Goal: Task Accomplishment & Management: Manage account settings

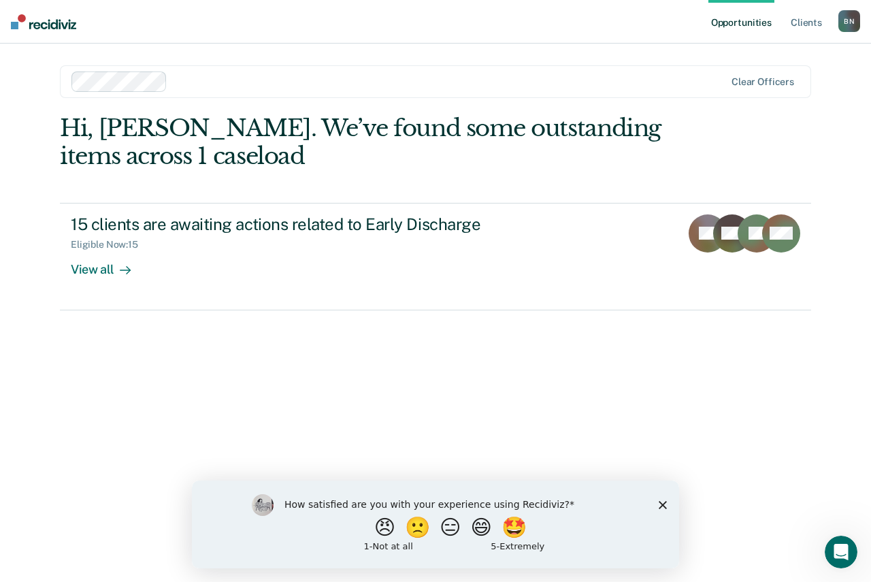
click at [663, 501] on icon "Close survey" at bounding box center [663, 504] width 8 height 8
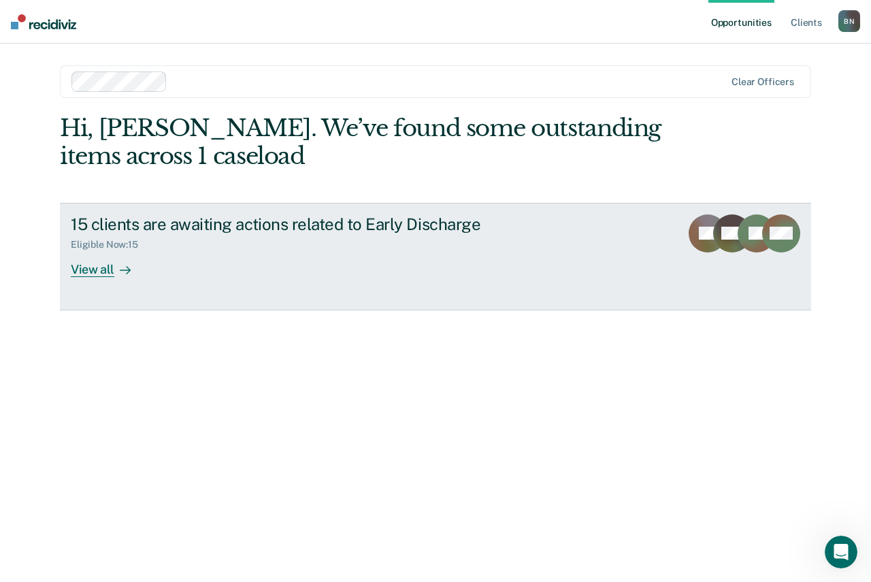
click at [110, 274] on div "View all" at bounding box center [109, 263] width 76 height 27
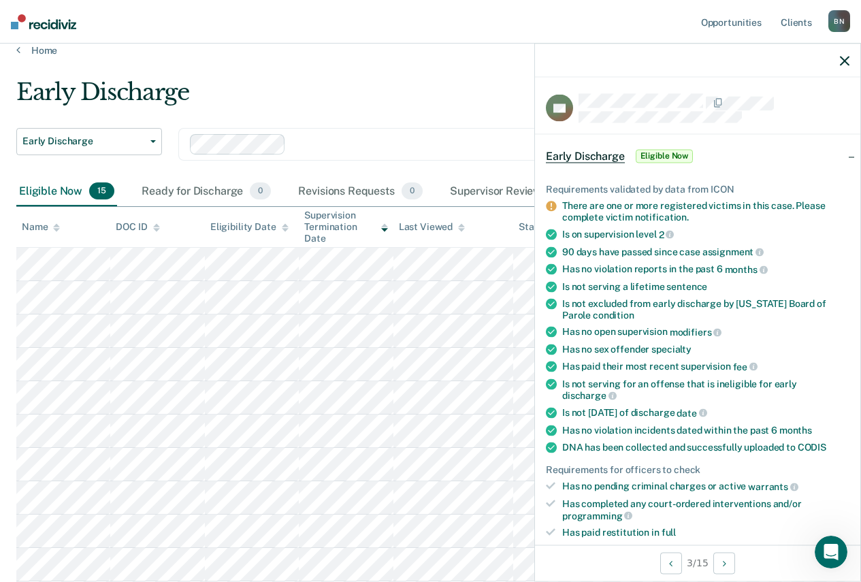
click at [673, 156] on span "Eligible Now" at bounding box center [665, 156] width 58 height 14
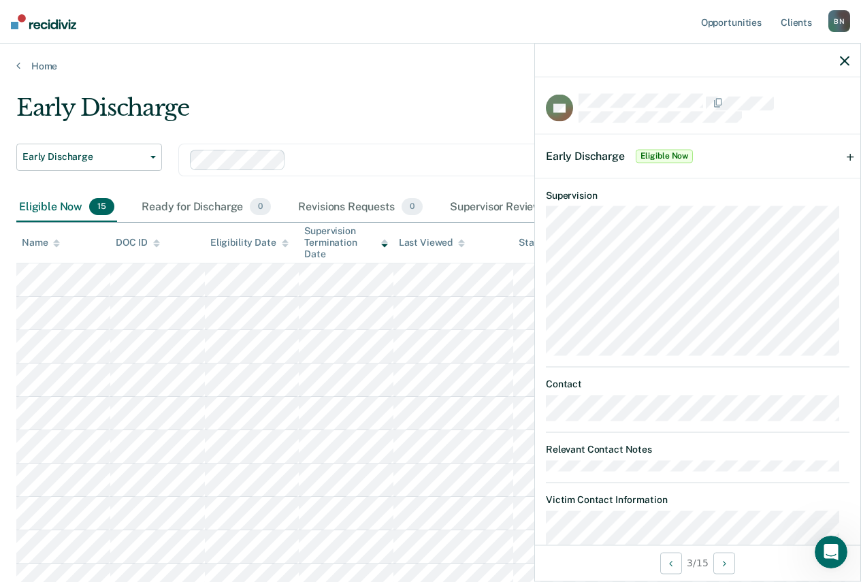
click at [678, 156] on span "Eligible Now" at bounding box center [665, 156] width 58 height 14
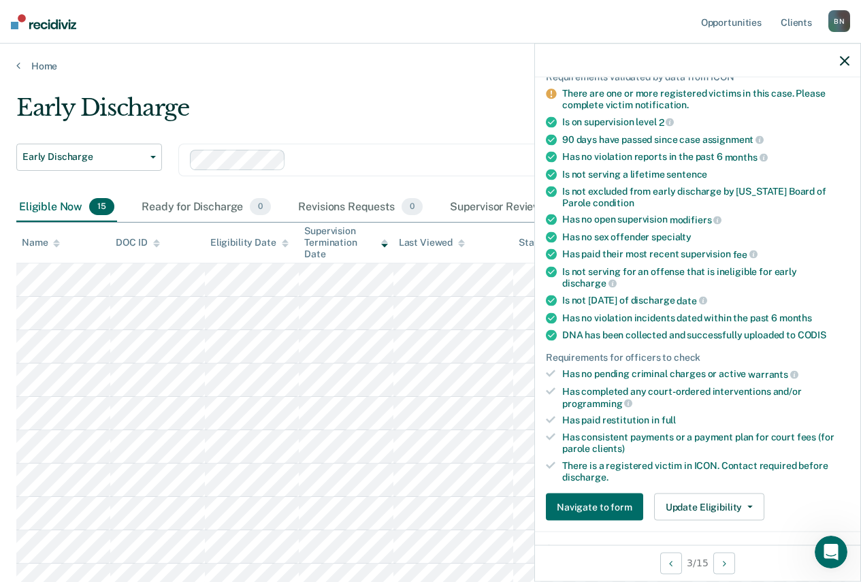
scroll to position [136, 0]
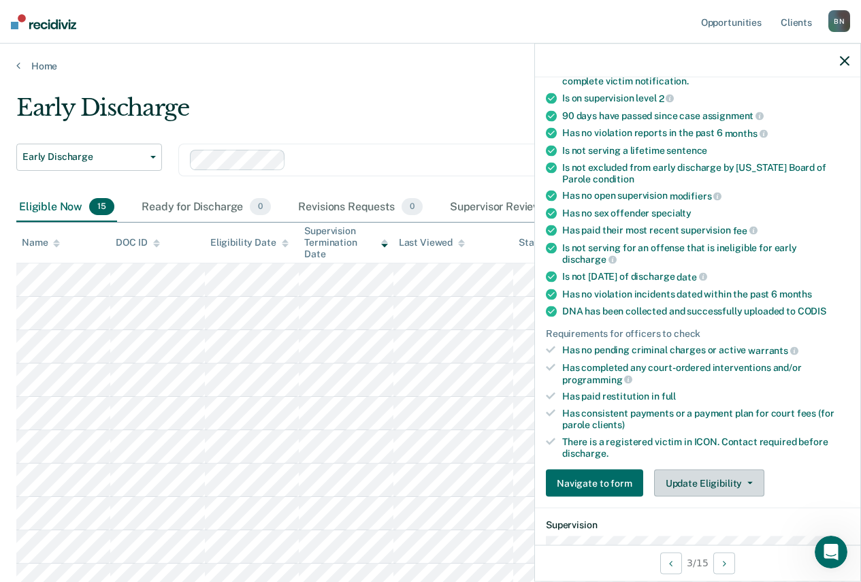
click at [723, 487] on button "Update Eligibility" at bounding box center [709, 483] width 110 height 27
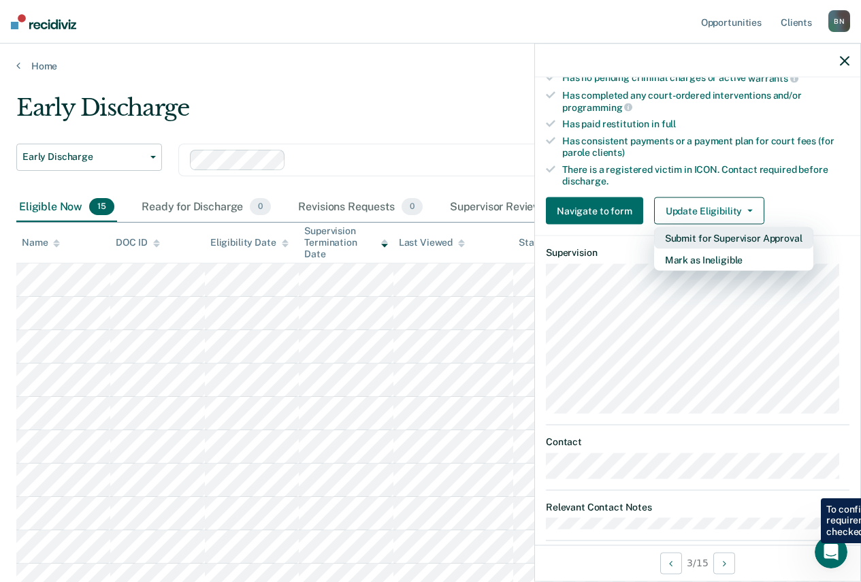
scroll to position [340, 0]
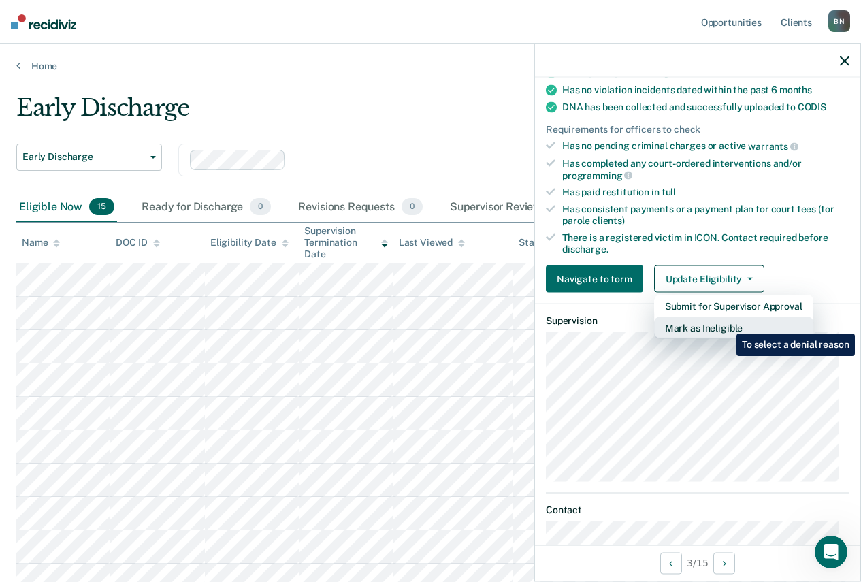
click at [726, 323] on button "Mark as Ineligible" at bounding box center [733, 328] width 159 height 22
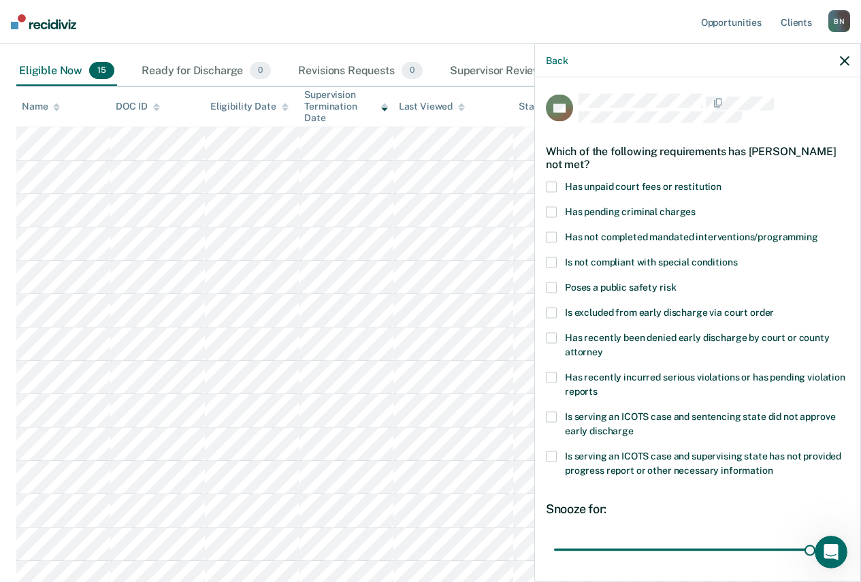
scroll to position [68, 0]
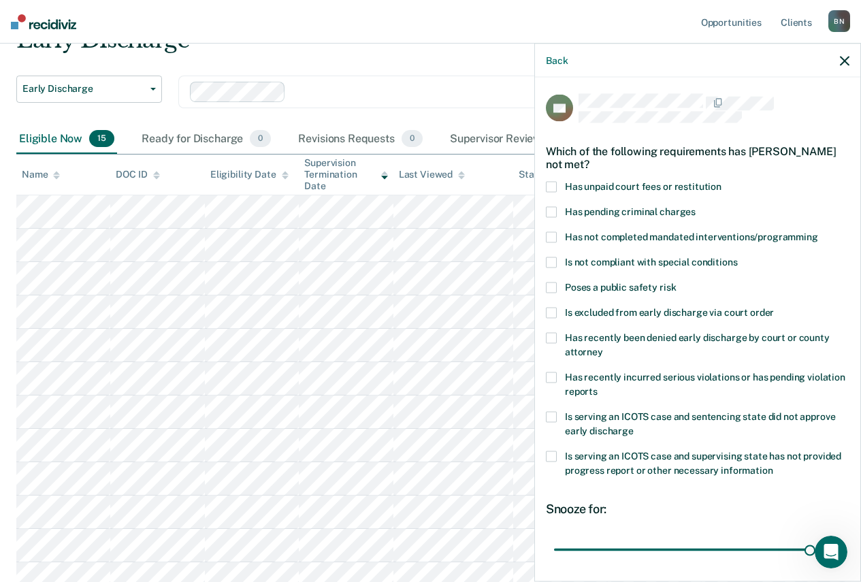
click at [553, 184] on span at bounding box center [551, 187] width 11 height 11
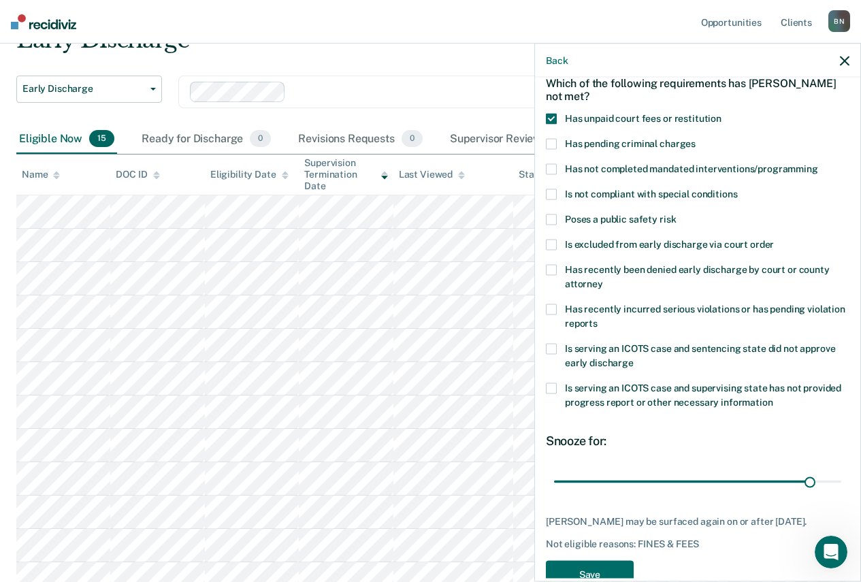
scroll to position [112, 0]
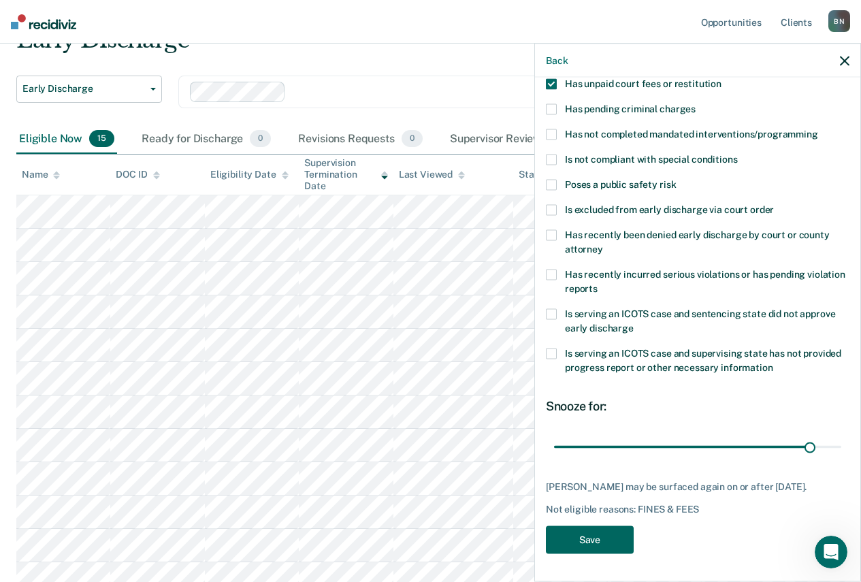
click at [602, 542] on button "Save" at bounding box center [590, 540] width 88 height 28
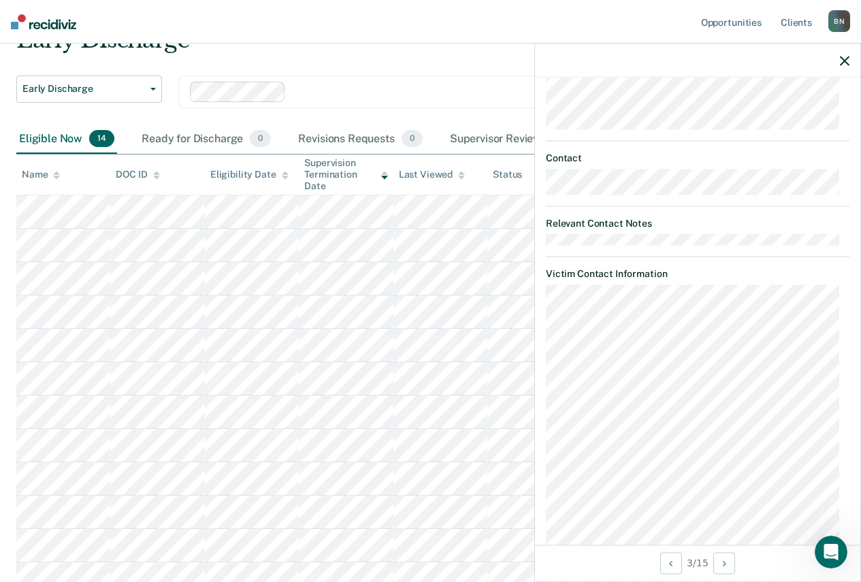
scroll to position [861, 0]
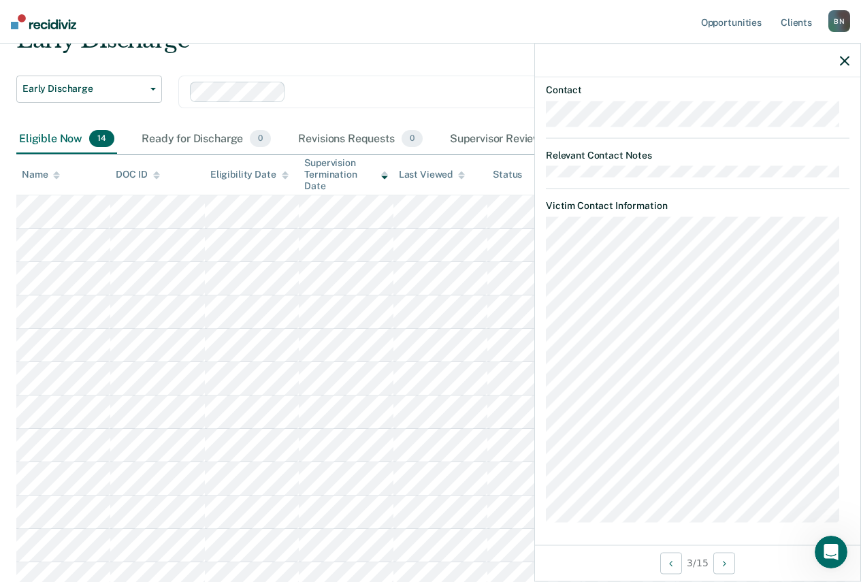
click at [844, 63] on icon "button" at bounding box center [845, 61] width 10 height 10
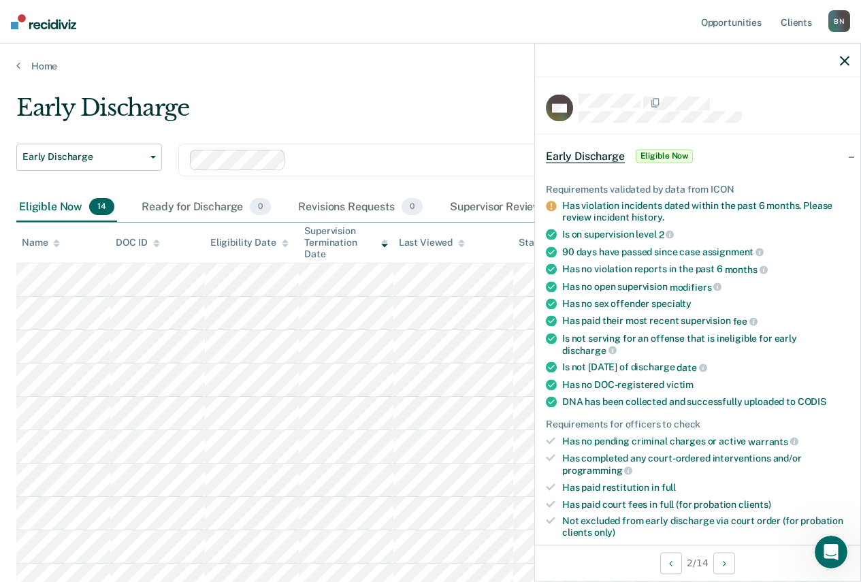
scroll to position [68, 0]
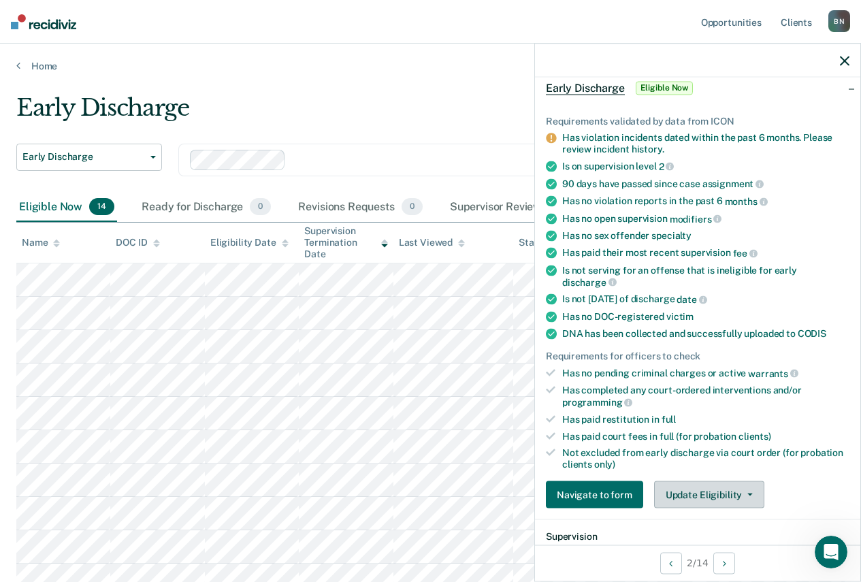
click at [746, 497] on button "Update Eligibility" at bounding box center [709, 494] width 110 height 27
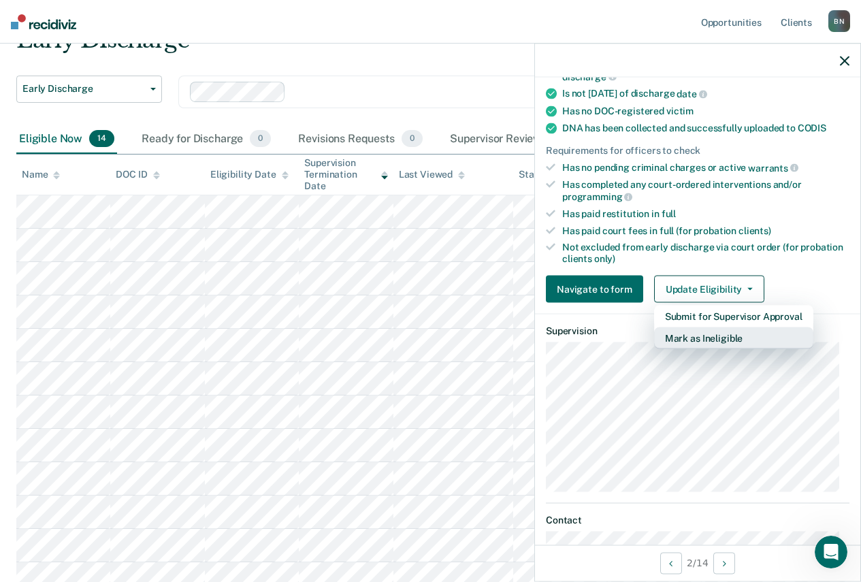
scroll to position [157, 0]
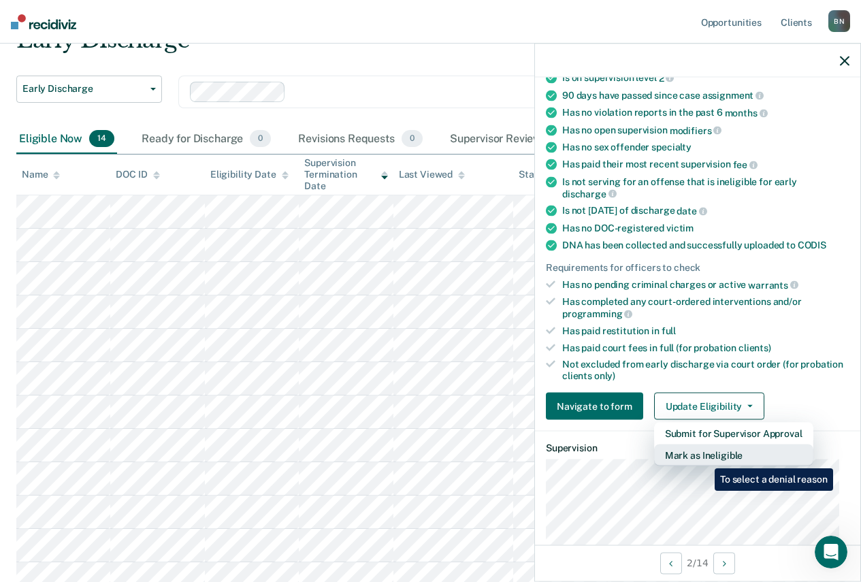
click at [704, 458] on button "Mark as Ineligible" at bounding box center [733, 455] width 159 height 22
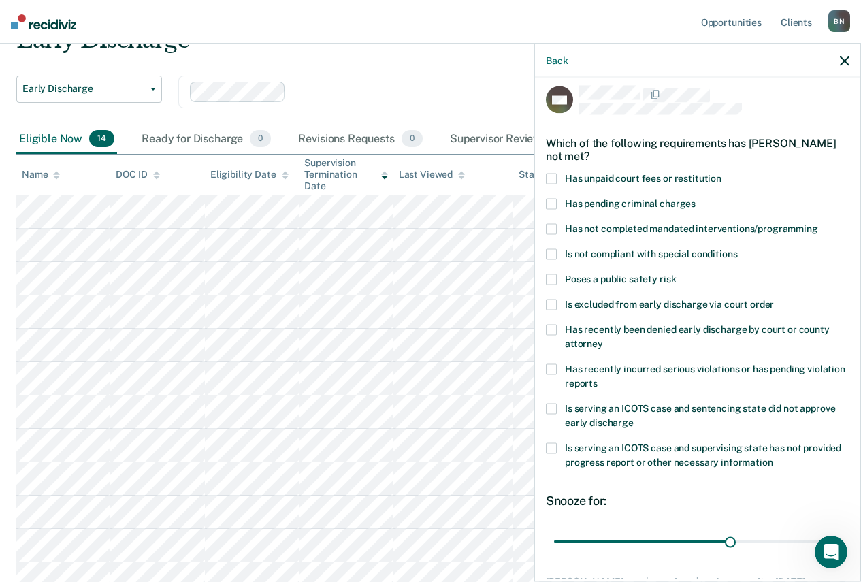
scroll to position [0, 0]
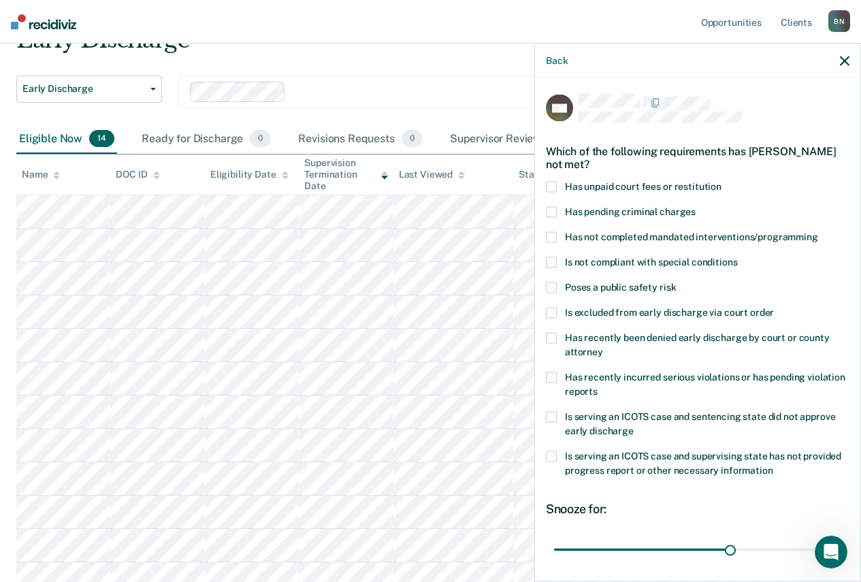
click at [552, 209] on span at bounding box center [551, 212] width 11 height 11
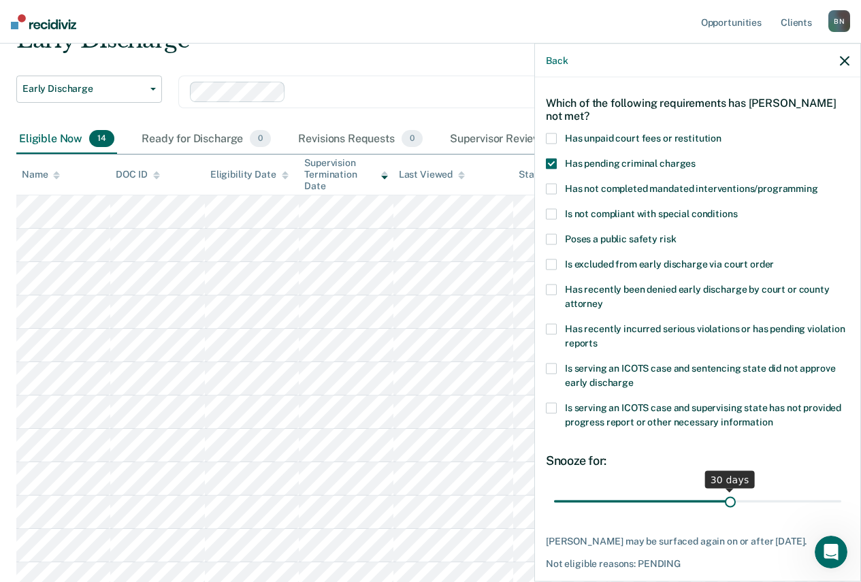
scroll to position [68, 0]
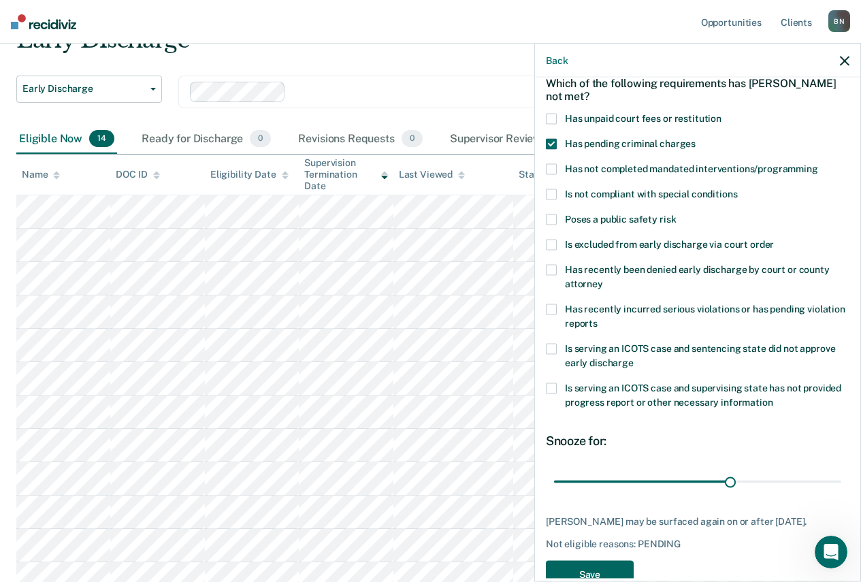
click at [614, 565] on button "Save" at bounding box center [590, 575] width 88 height 28
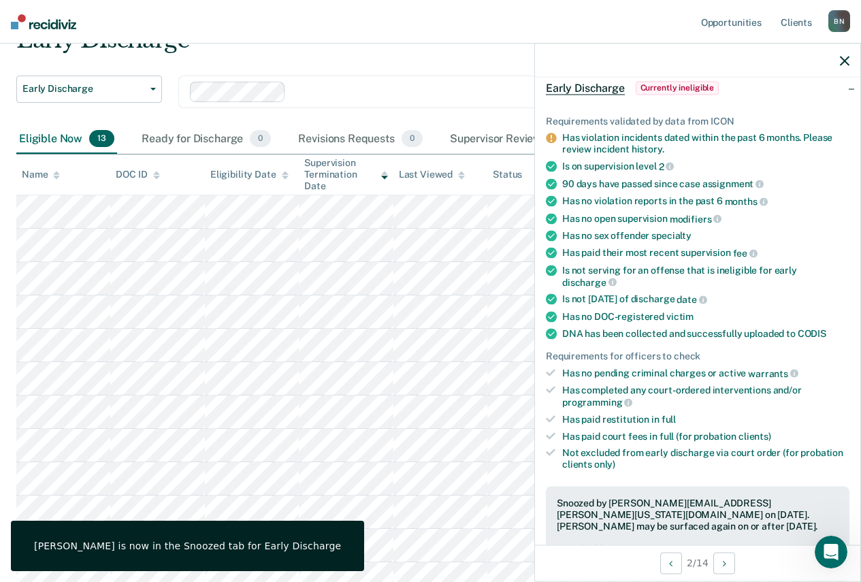
click at [849, 61] on icon "button" at bounding box center [845, 61] width 10 height 10
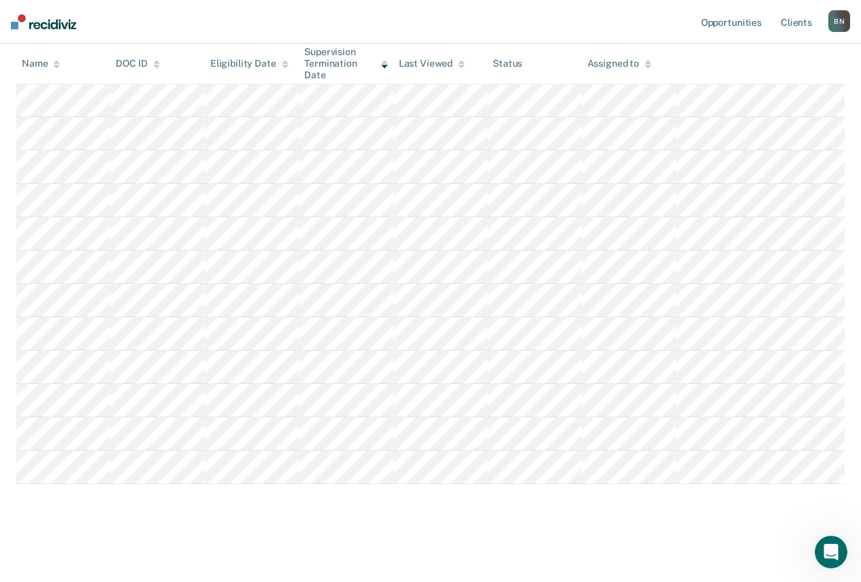
scroll to position [145, 0]
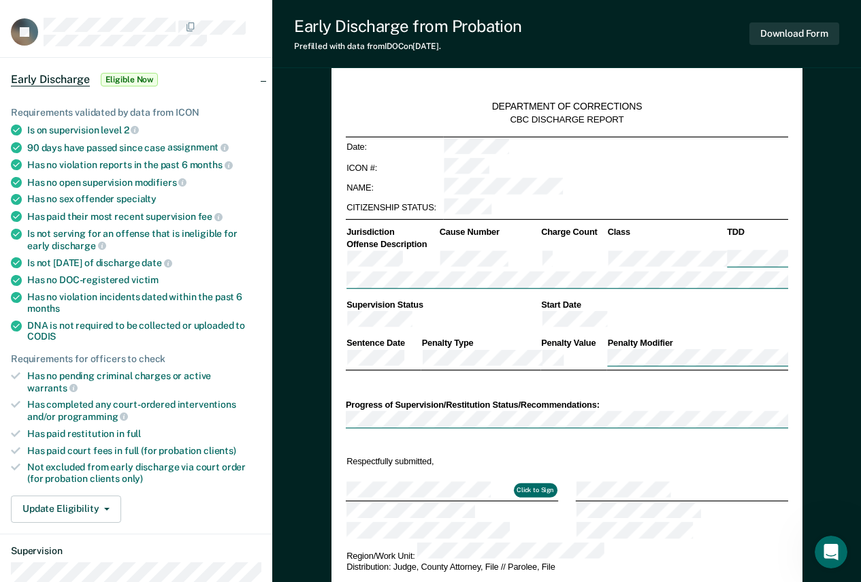
scroll to position [55, 0]
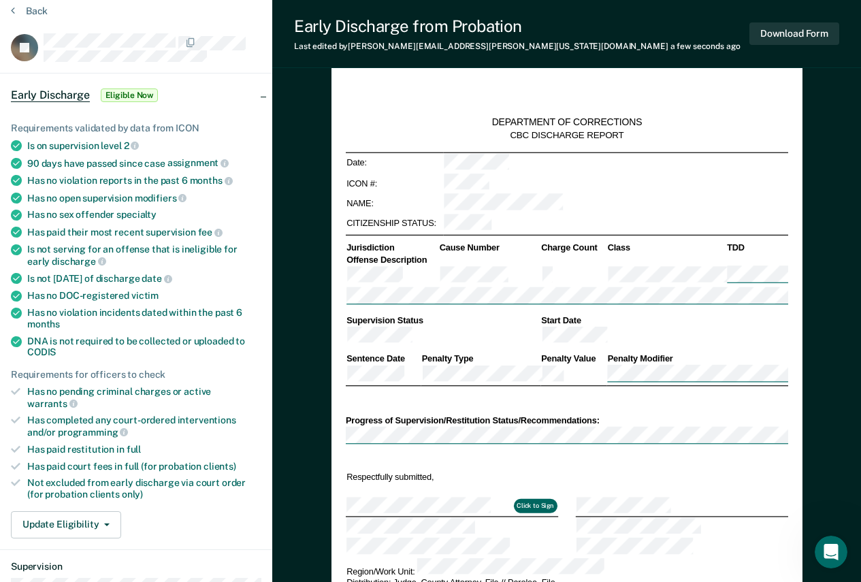
click at [533, 499] on button "Click to Sign" at bounding box center [535, 506] width 44 height 14
click at [537, 499] on button "Click to Sign" at bounding box center [535, 506] width 44 height 14
type textarea "x"
click at [14, 13] on icon at bounding box center [13, 10] width 4 height 11
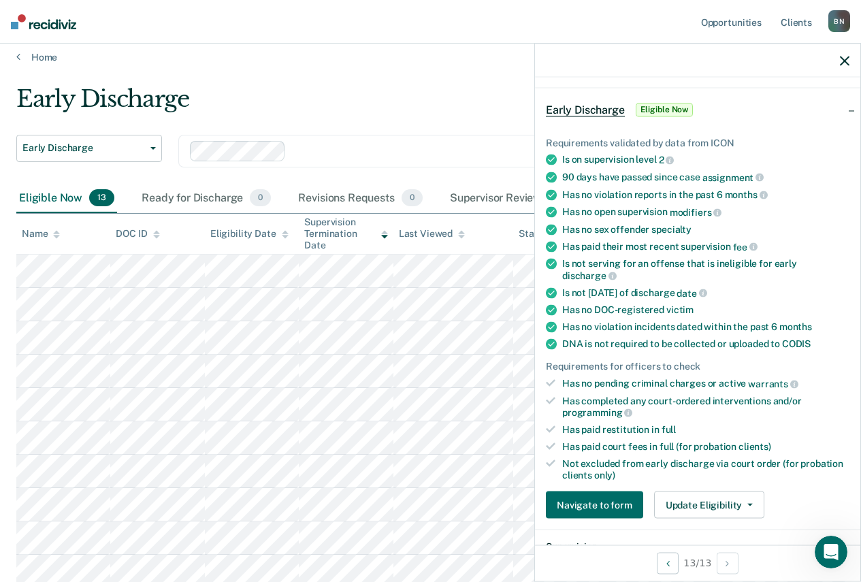
scroll to position [68, 0]
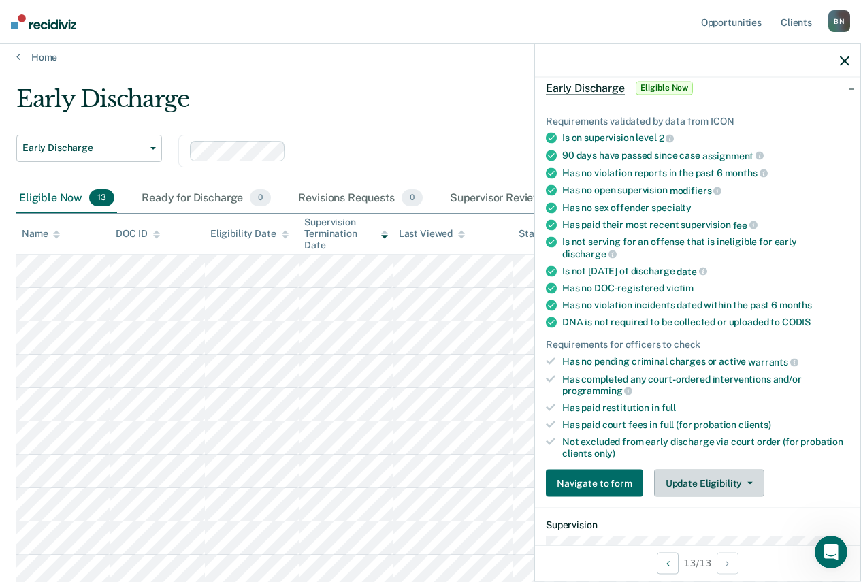
click at [702, 485] on button "Update Eligibility" at bounding box center [709, 483] width 110 height 27
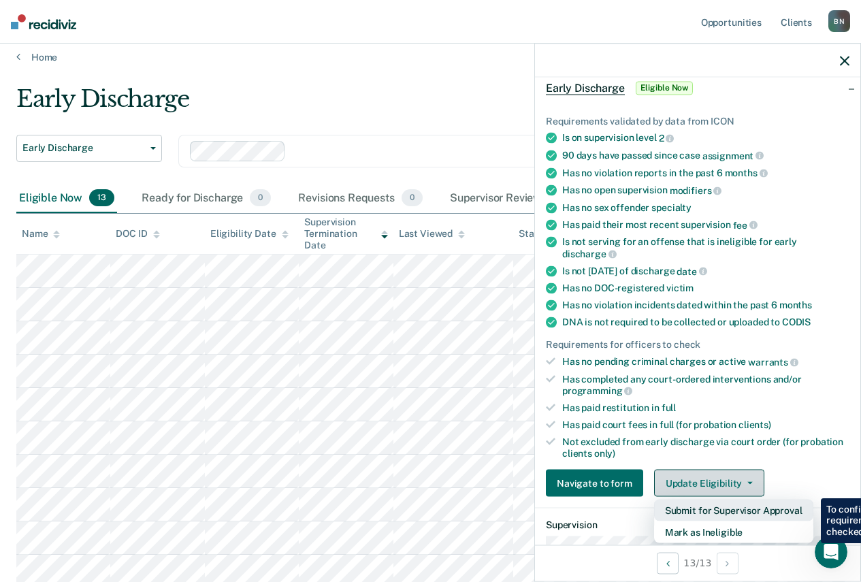
scroll to position [204, 0]
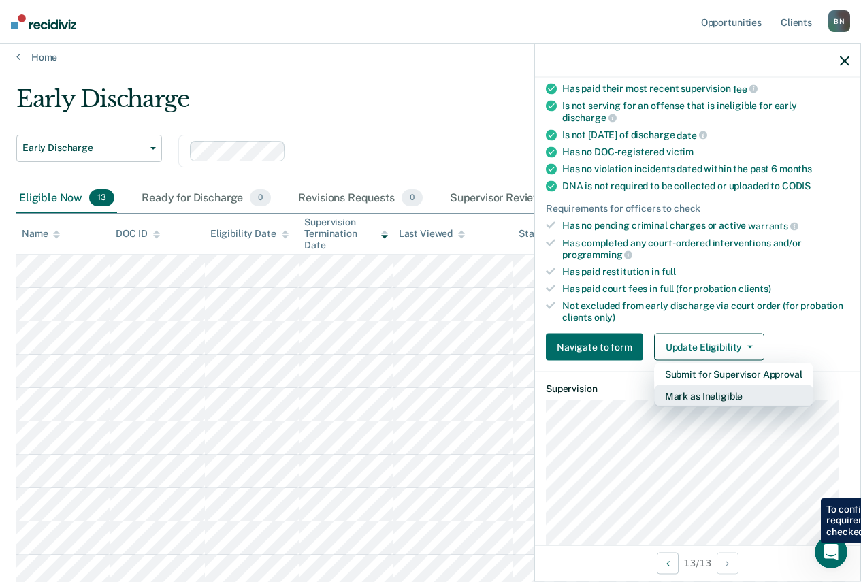
click at [710, 395] on button "Mark as Ineligible" at bounding box center [733, 396] width 159 height 22
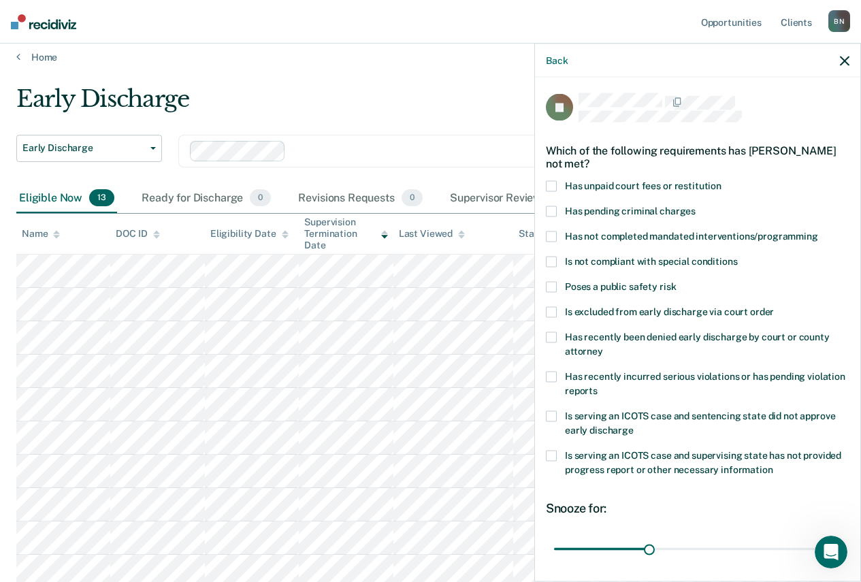
scroll to position [0, 0]
click at [547, 236] on span at bounding box center [551, 237] width 11 height 11
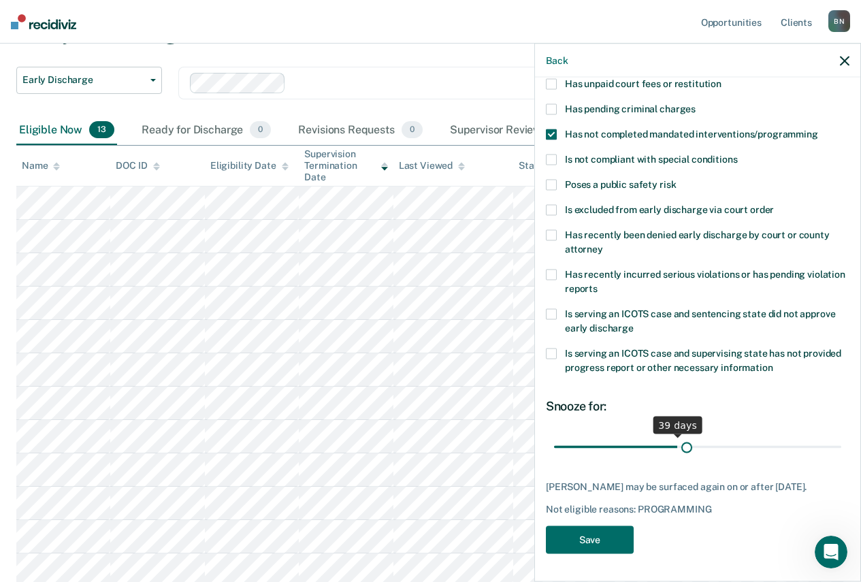
scroll to position [101, 0]
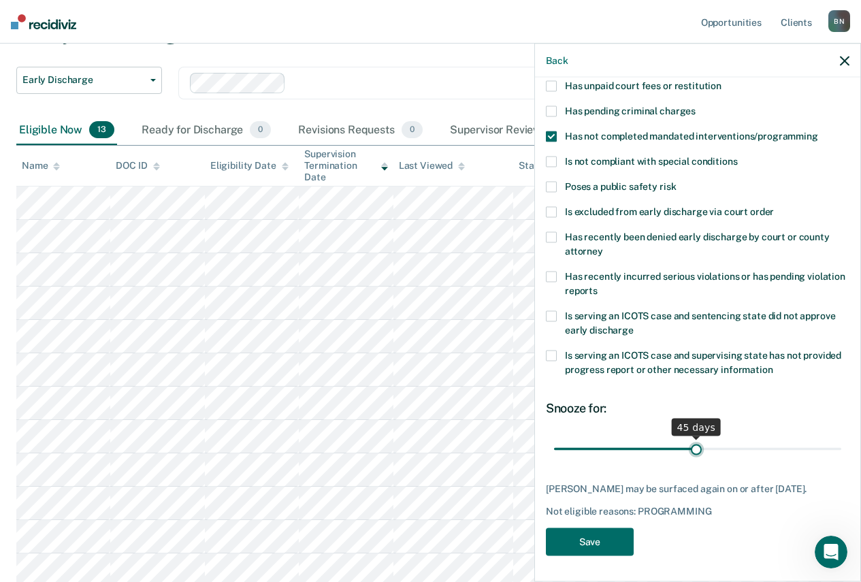
drag, startPoint x: 645, startPoint y: 436, endPoint x: 690, endPoint y: 435, distance: 44.9
type input "45"
click at [690, 437] on input "range" at bounding box center [697, 449] width 287 height 24
click at [598, 538] on button "Save" at bounding box center [590, 542] width 88 height 28
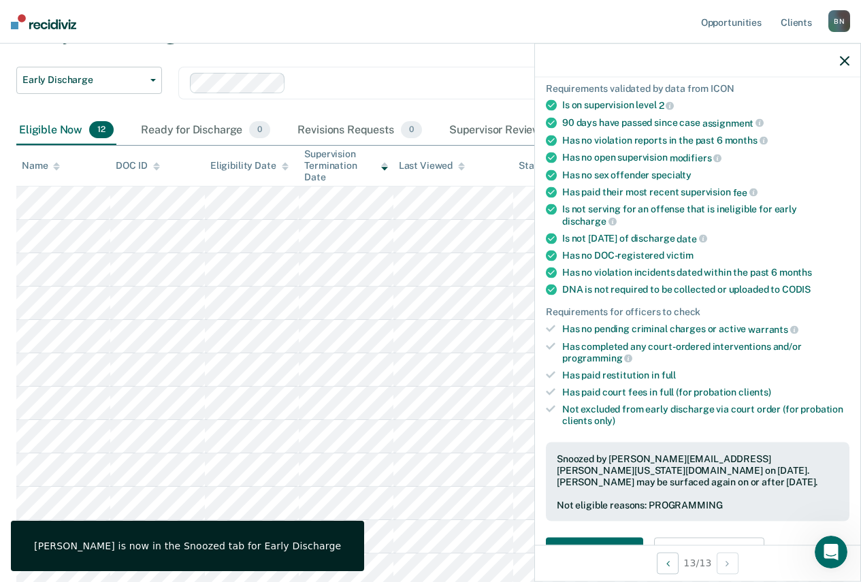
scroll to position [237, 0]
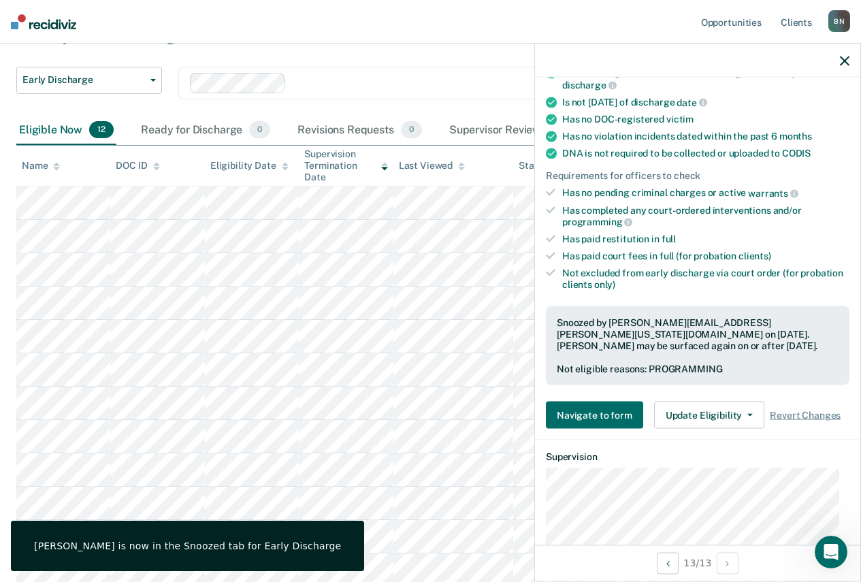
click at [420, 95] on div "Clear officers" at bounding box center [449, 83] width 542 height 33
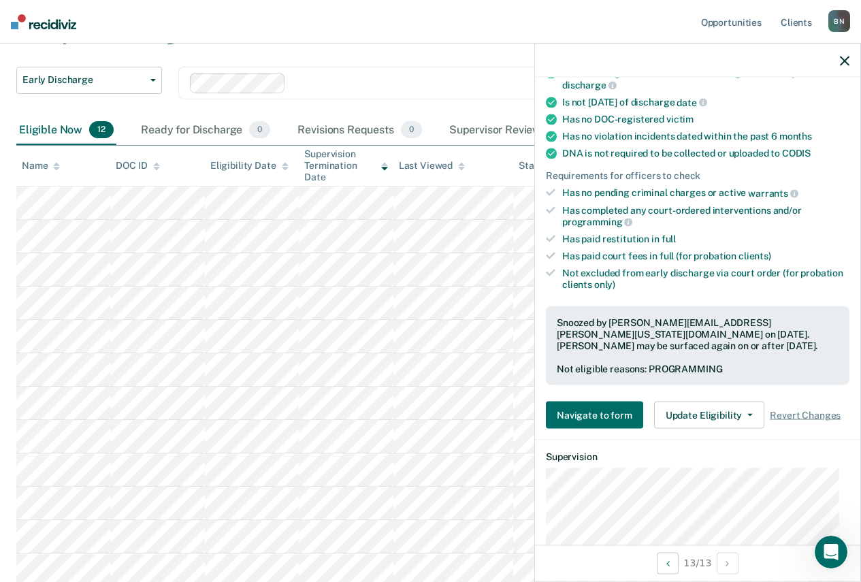
click at [150, 18] on nav "Opportunities Client s [PERSON_NAME] B N Profile How it works Log Out" at bounding box center [430, 22] width 861 height 44
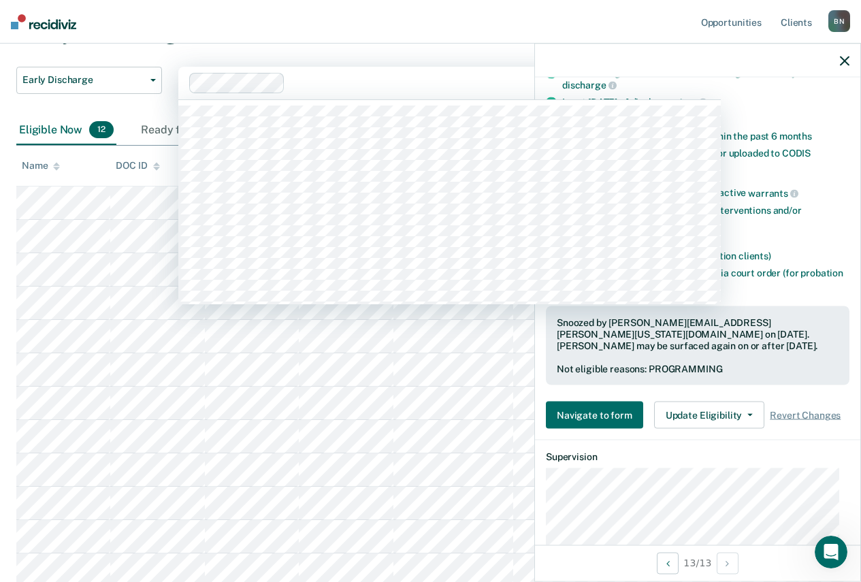
click at [320, 84] on div at bounding box center [463, 83] width 344 height 16
click at [182, 27] on nav "Opportunities Client s [PERSON_NAME] B N Profile How it works Log Out" at bounding box center [430, 22] width 861 height 44
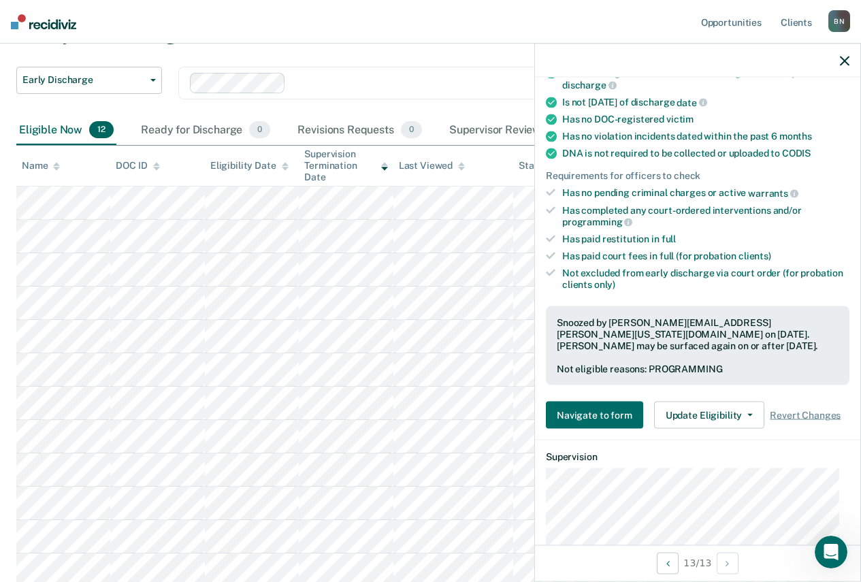
click at [847, 61] on icon "button" at bounding box center [845, 61] width 10 height 10
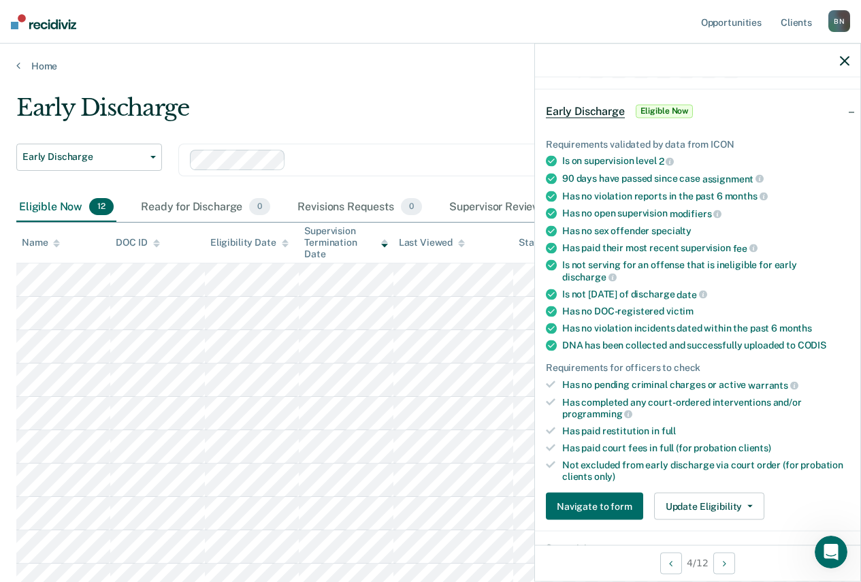
scroll to position [22, 0]
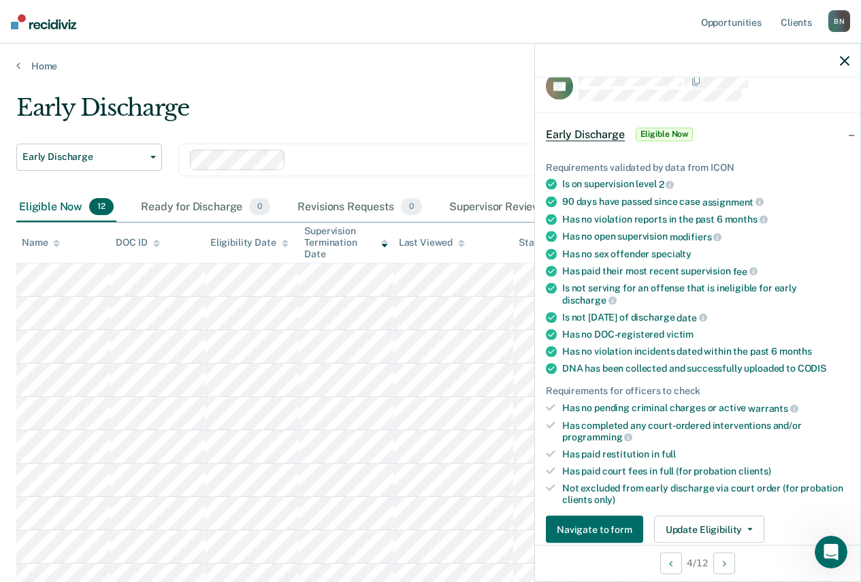
click at [424, 101] on div "Early Discharge" at bounding box center [403, 113] width 775 height 39
click at [848, 54] on div at bounding box center [697, 61] width 325 height 34
click at [846, 62] on icon "button" at bounding box center [845, 61] width 10 height 10
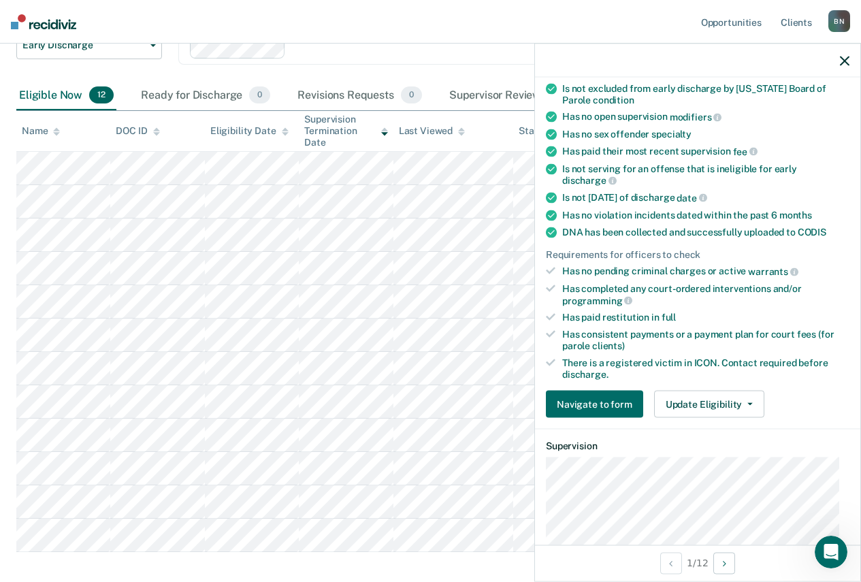
scroll to position [340, 0]
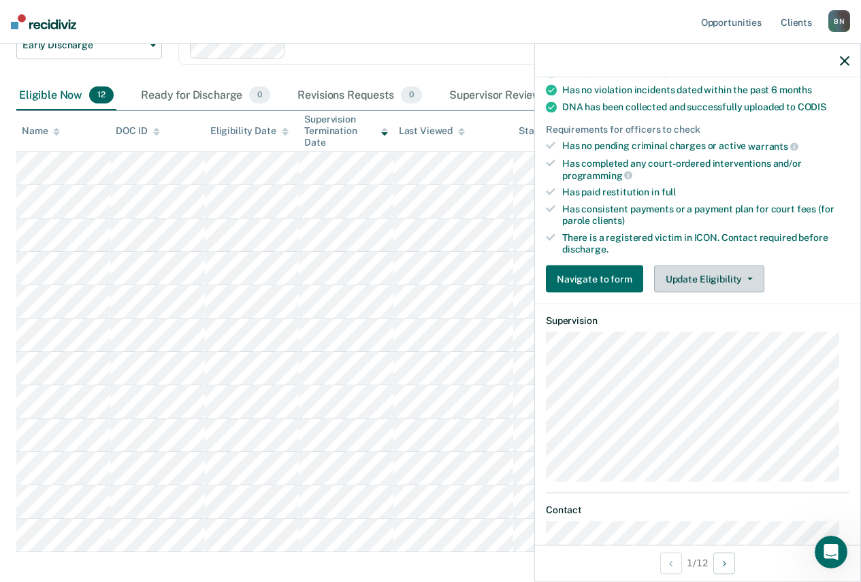
click at [719, 279] on button "Update Eligibility" at bounding box center [709, 278] width 110 height 27
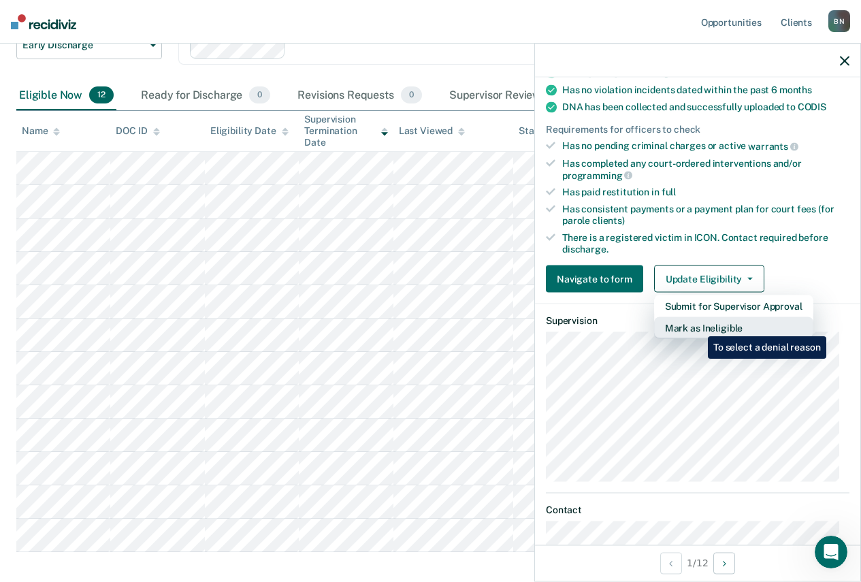
click at [698, 326] on button "Mark as Ineligible" at bounding box center [733, 328] width 159 height 22
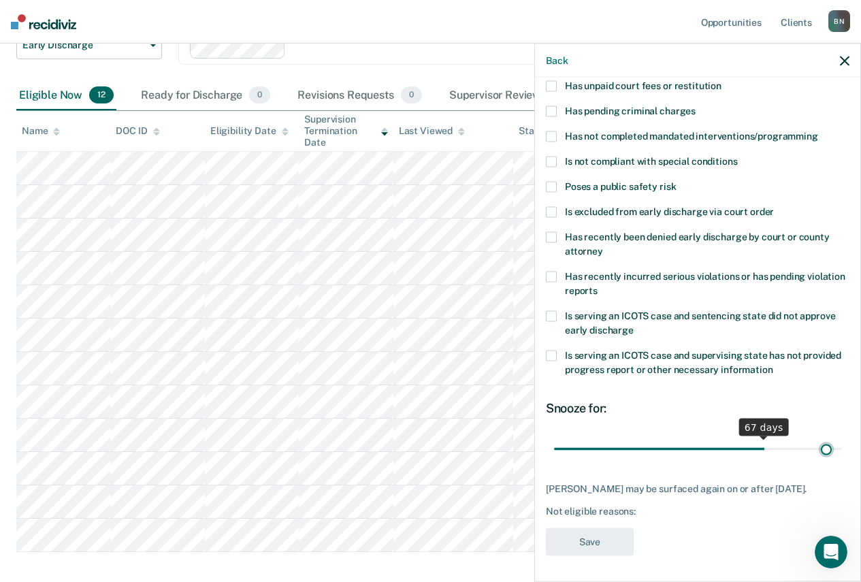
scroll to position [112, 0]
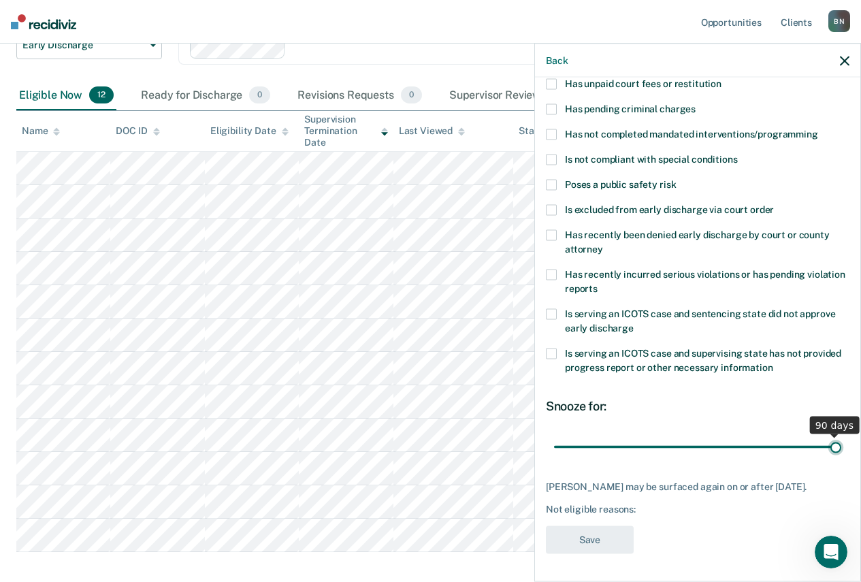
drag, startPoint x: 640, startPoint y: 429, endPoint x: 888, endPoint y: 446, distance: 248.3
type input "90"
click at [841, 446] on input "range" at bounding box center [697, 447] width 287 height 24
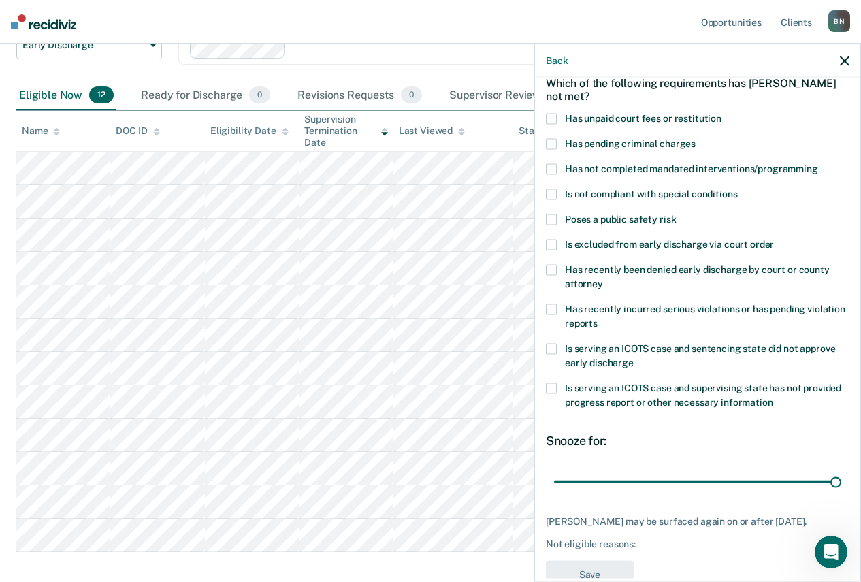
scroll to position [44, 0]
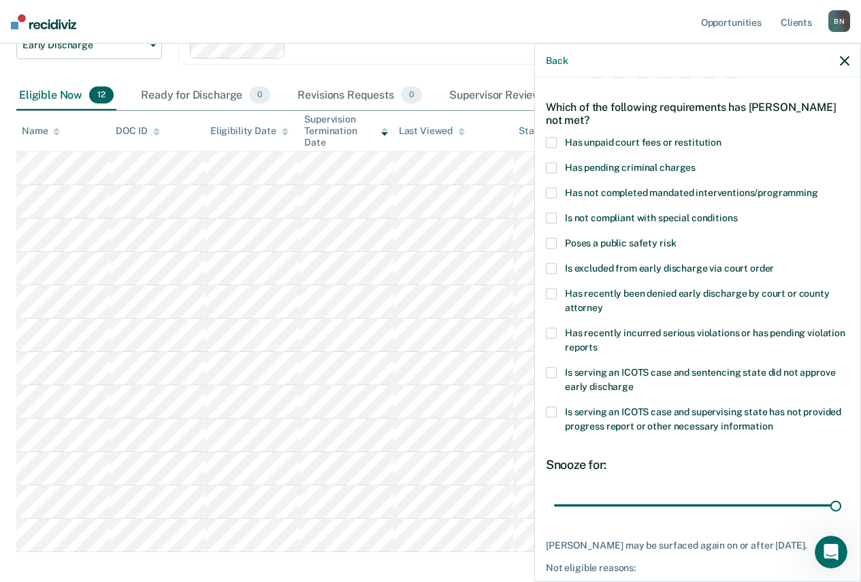
click at [847, 63] on icon "button" at bounding box center [845, 61] width 10 height 10
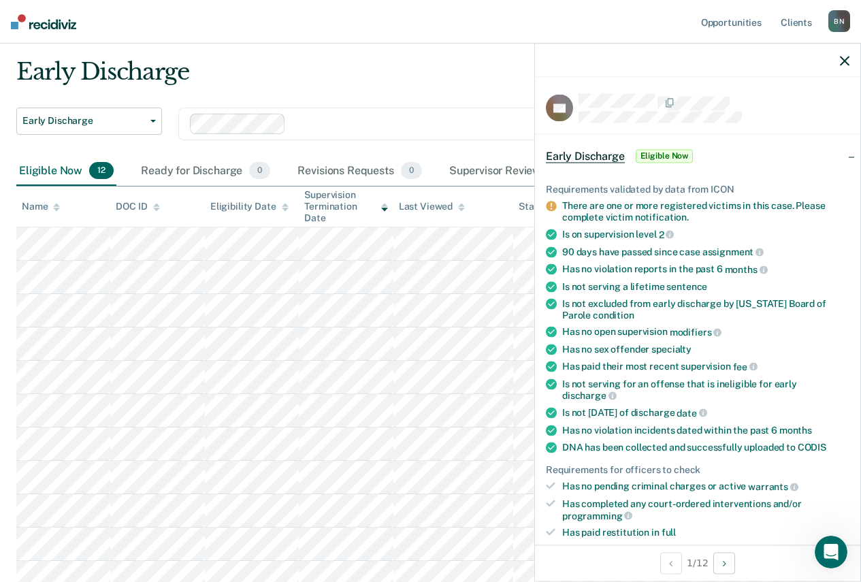
scroll to position [0, 0]
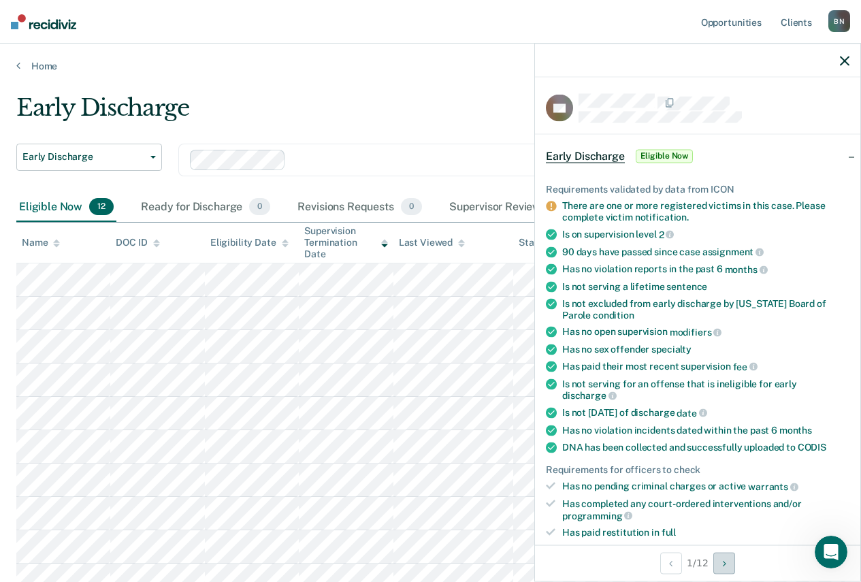
click at [727, 570] on button "Next Opportunity" at bounding box center [724, 563] width 22 height 22
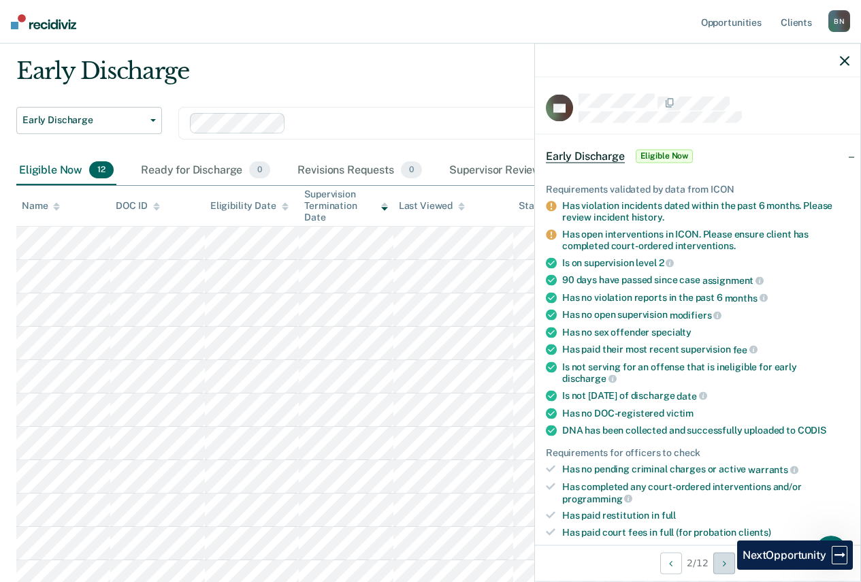
scroll to position [68, 0]
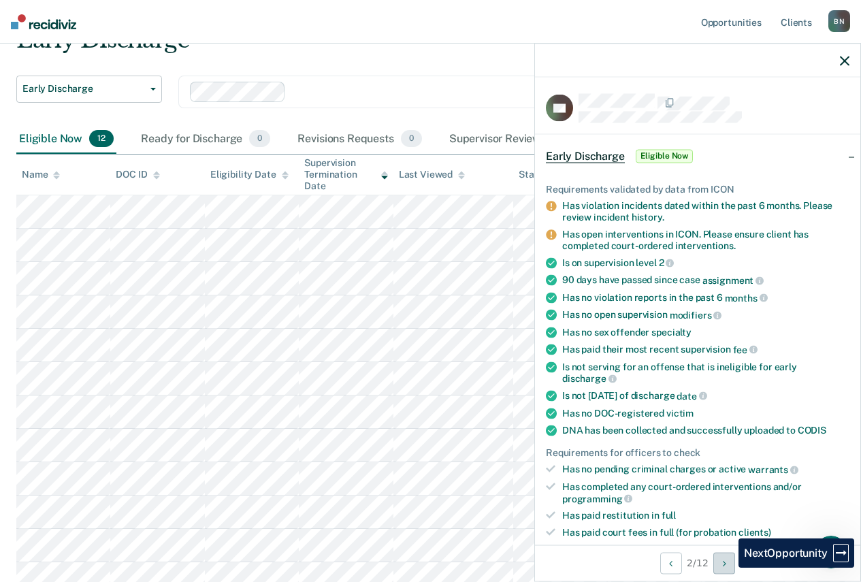
click at [728, 568] on button "Next Opportunity" at bounding box center [724, 563] width 22 height 22
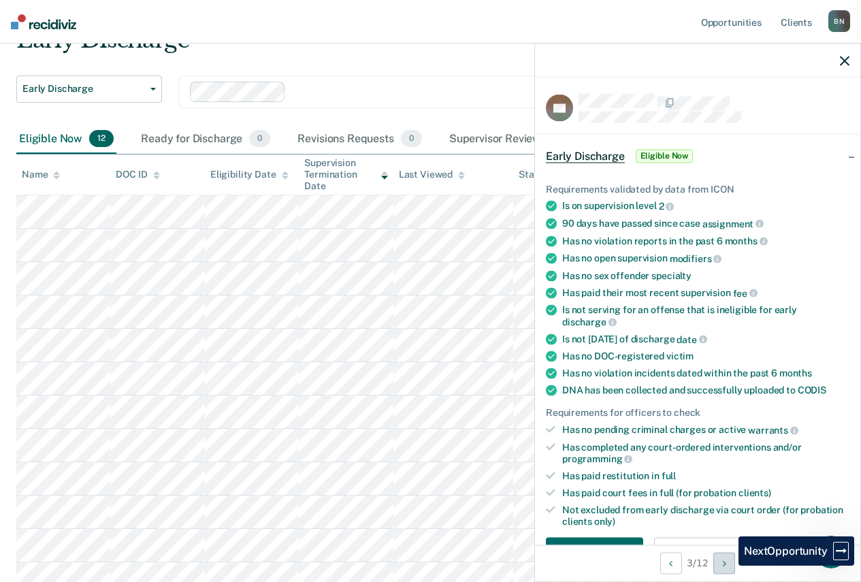
click at [728, 566] on button "Next Opportunity" at bounding box center [724, 563] width 22 height 22
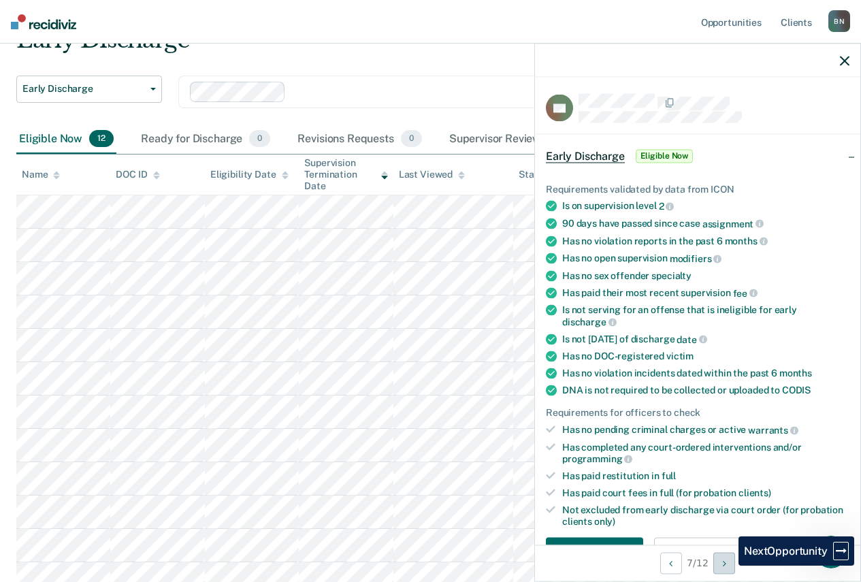
click at [728, 566] on button "Next Opportunity" at bounding box center [724, 563] width 22 height 22
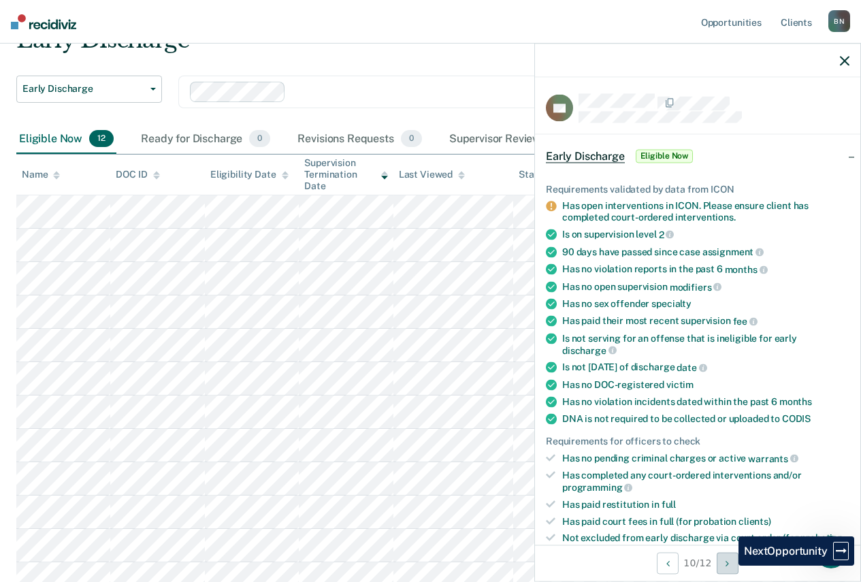
click at [728, 566] on icon "Next Opportunity" at bounding box center [726, 563] width 3 height 10
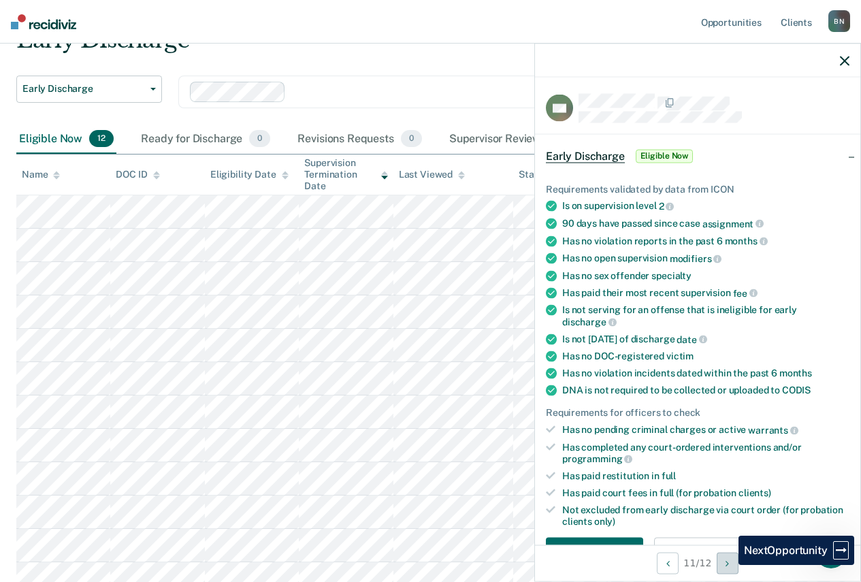
click at [728, 565] on icon "Next Opportunity" at bounding box center [726, 563] width 3 height 10
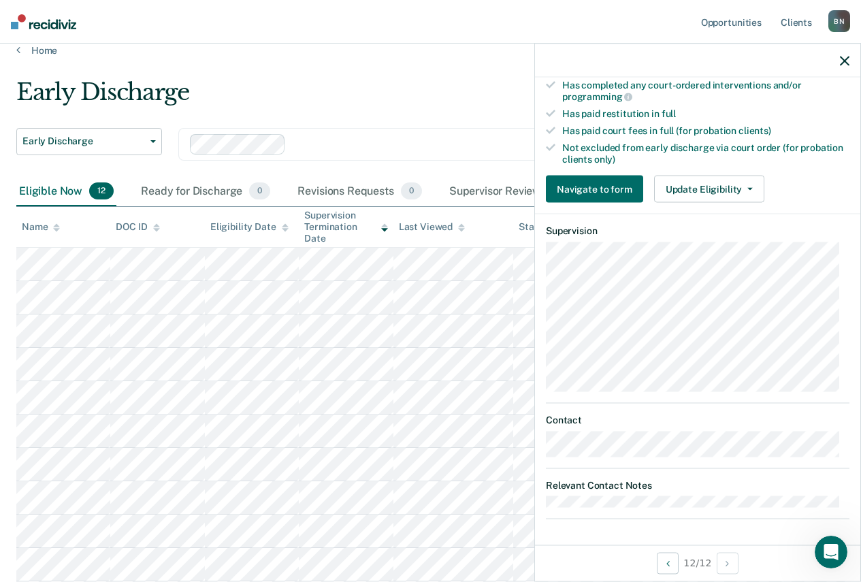
scroll to position [0, 0]
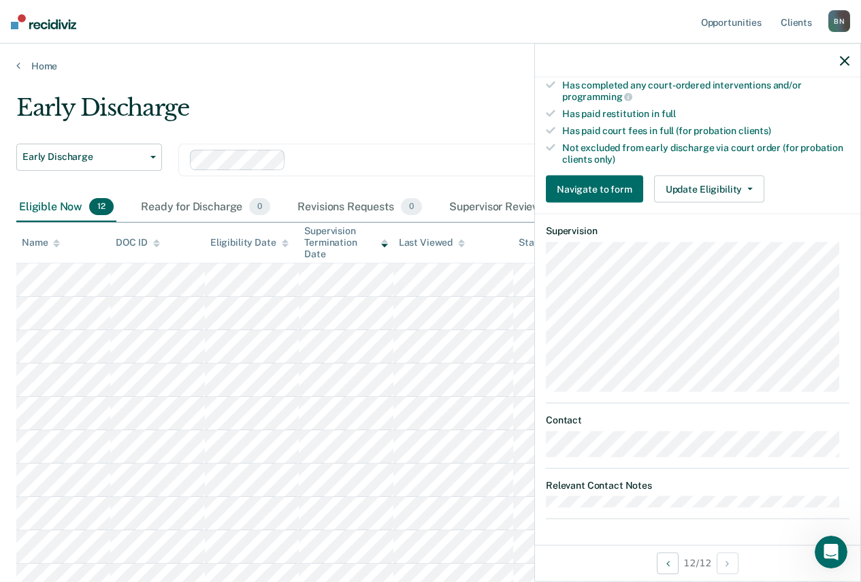
click at [846, 63] on icon "button" at bounding box center [845, 61] width 10 height 10
